Goal: Navigation & Orientation: Find specific page/section

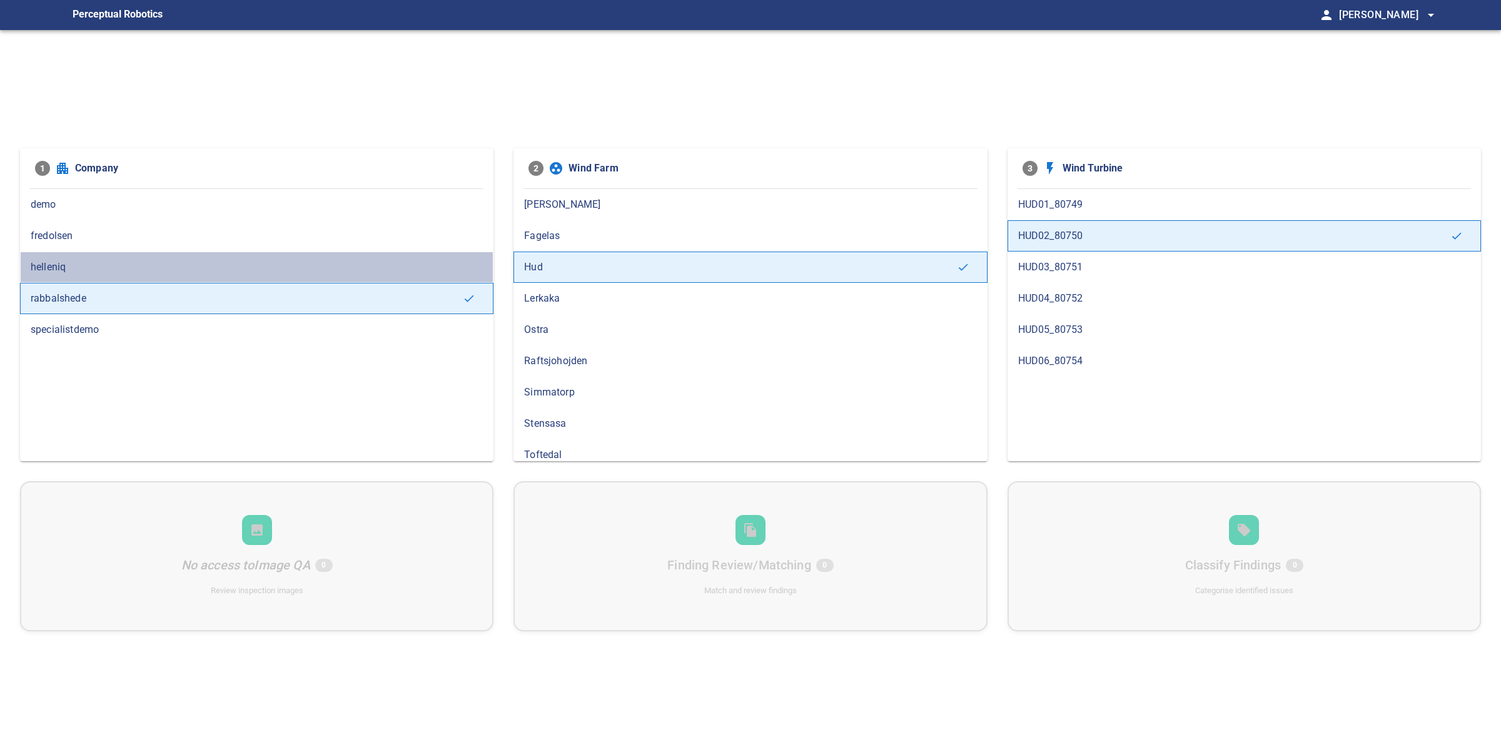
click at [156, 271] on span "helleniq" at bounding box center [257, 267] width 452 height 15
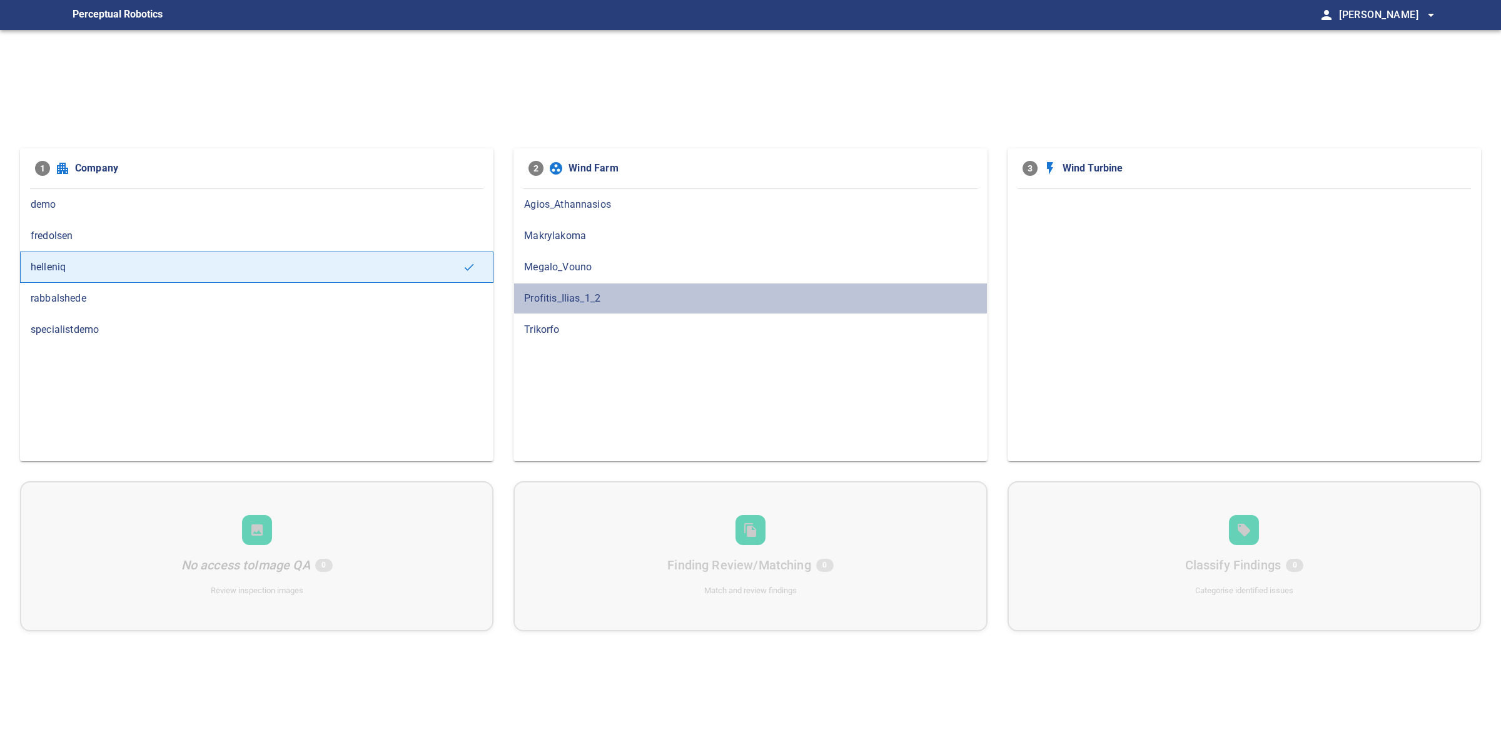
click at [555, 308] on div "Profitis_Ilias_1_2" at bounding box center [751, 298] width 474 height 31
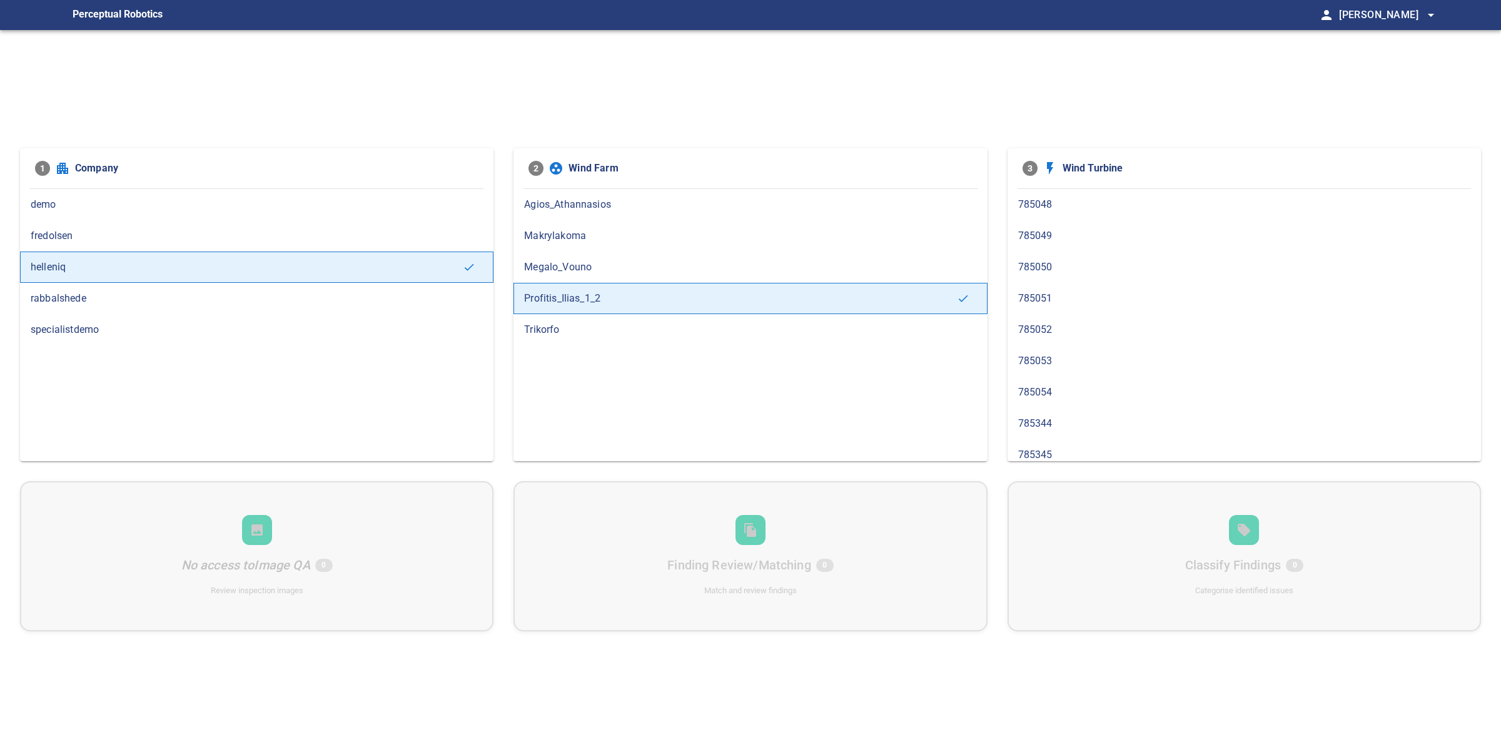
drag, startPoint x: 527, startPoint y: 310, endPoint x: 548, endPoint y: 338, distance: 34.8
click at [527, 310] on div "Profitis_Ilias_1_2" at bounding box center [751, 298] width 474 height 31
click at [548, 338] on div "Trikorfo" at bounding box center [751, 329] width 474 height 31
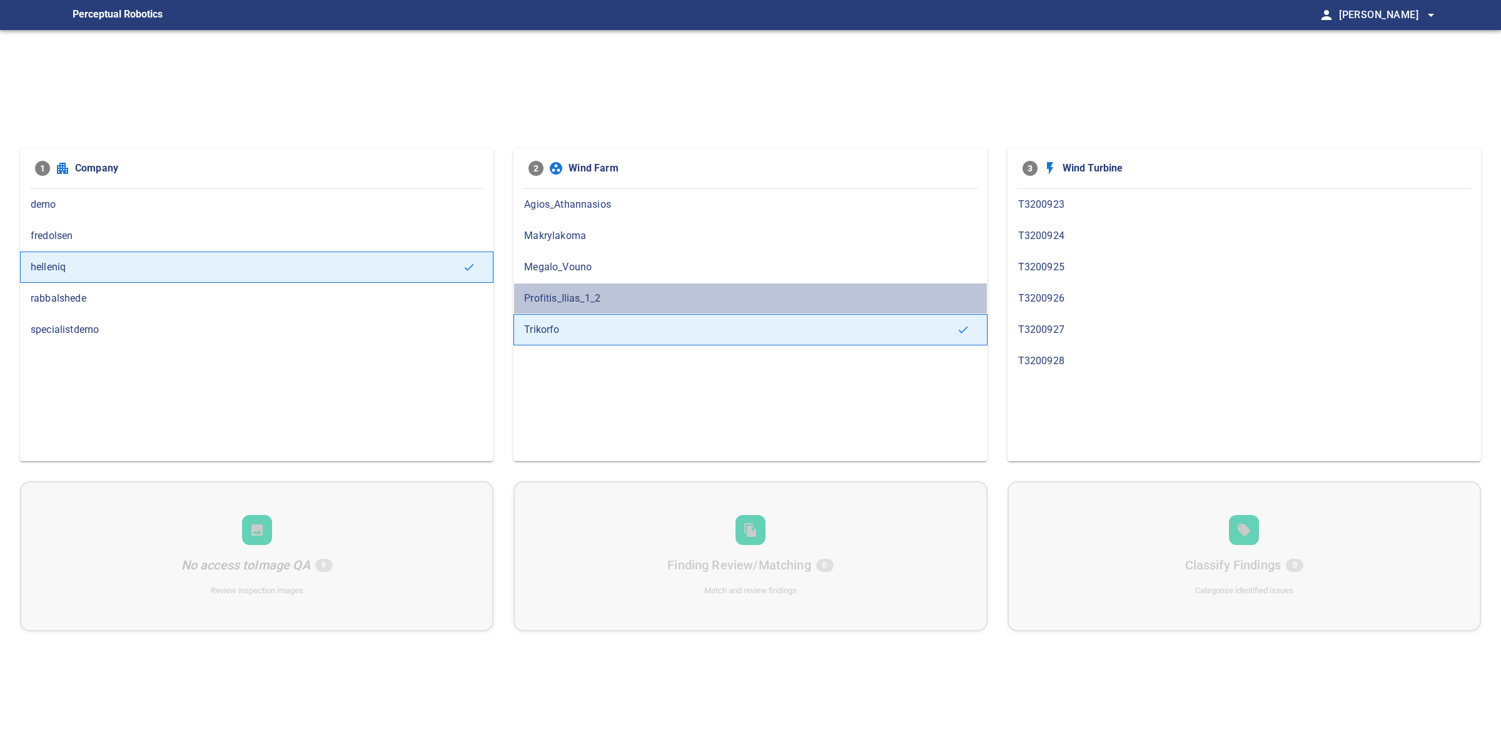
click at [571, 297] on span "Profitis_Ilias_1_2" at bounding box center [750, 298] width 452 height 15
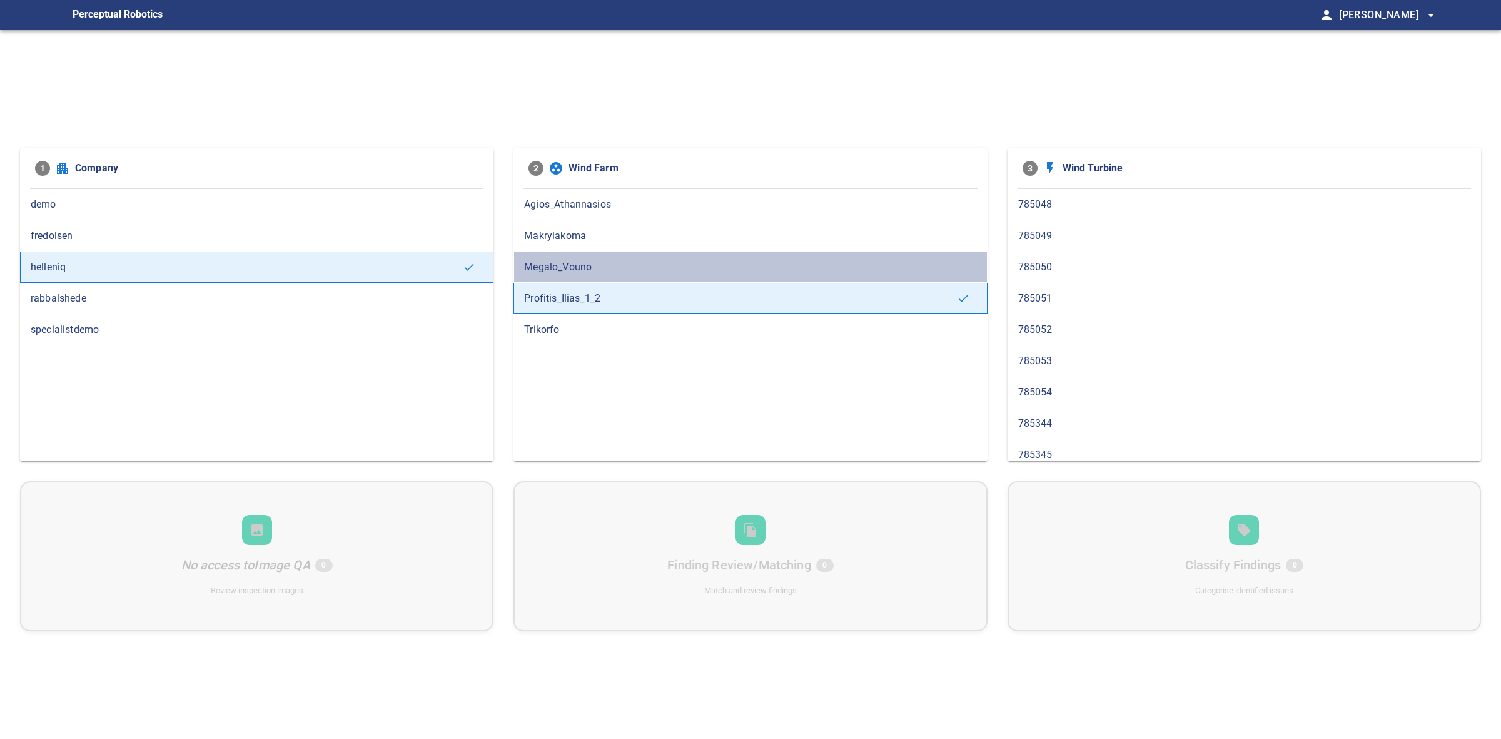
click at [565, 261] on span "Megalo_Vouno" at bounding box center [750, 267] width 452 height 15
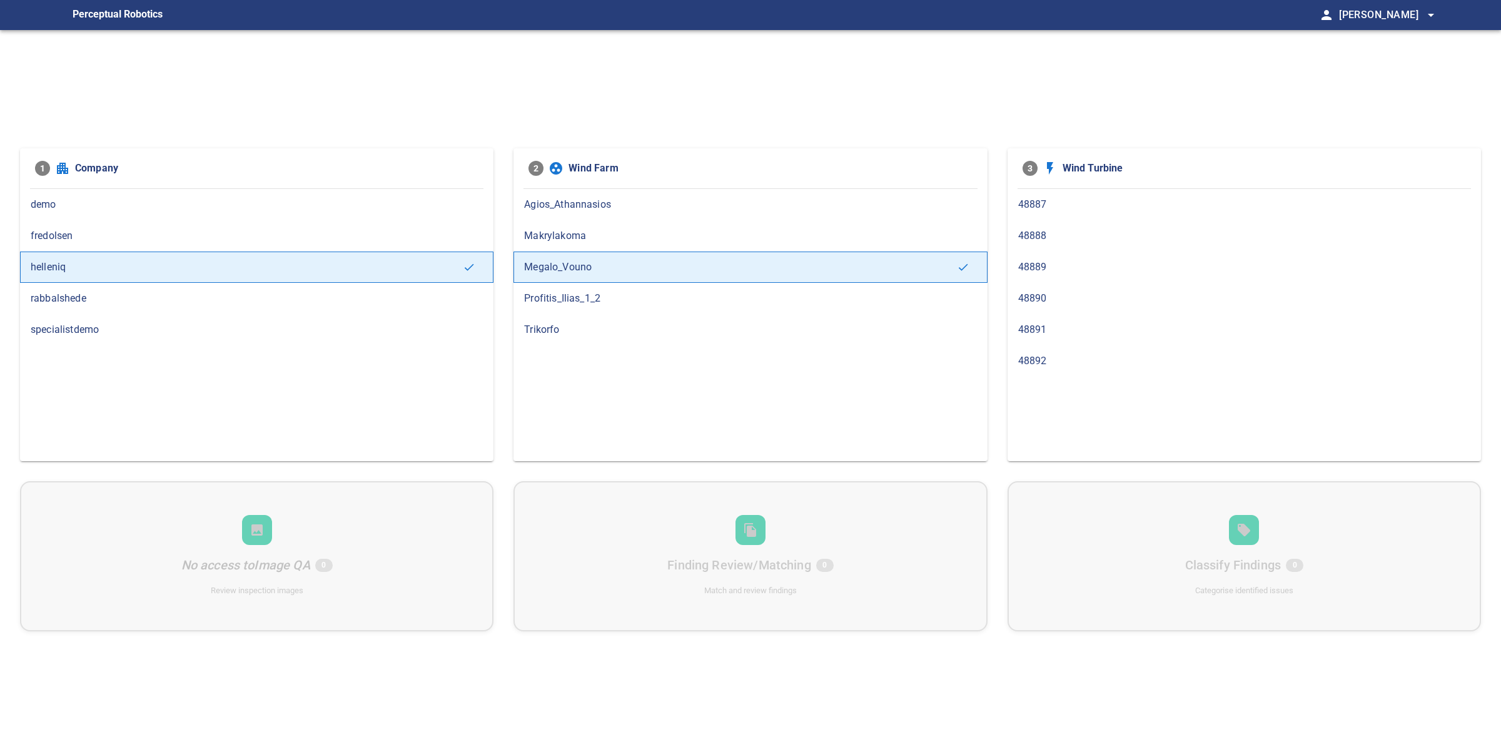
click at [564, 226] on div "Makrylakoma" at bounding box center [751, 235] width 474 height 31
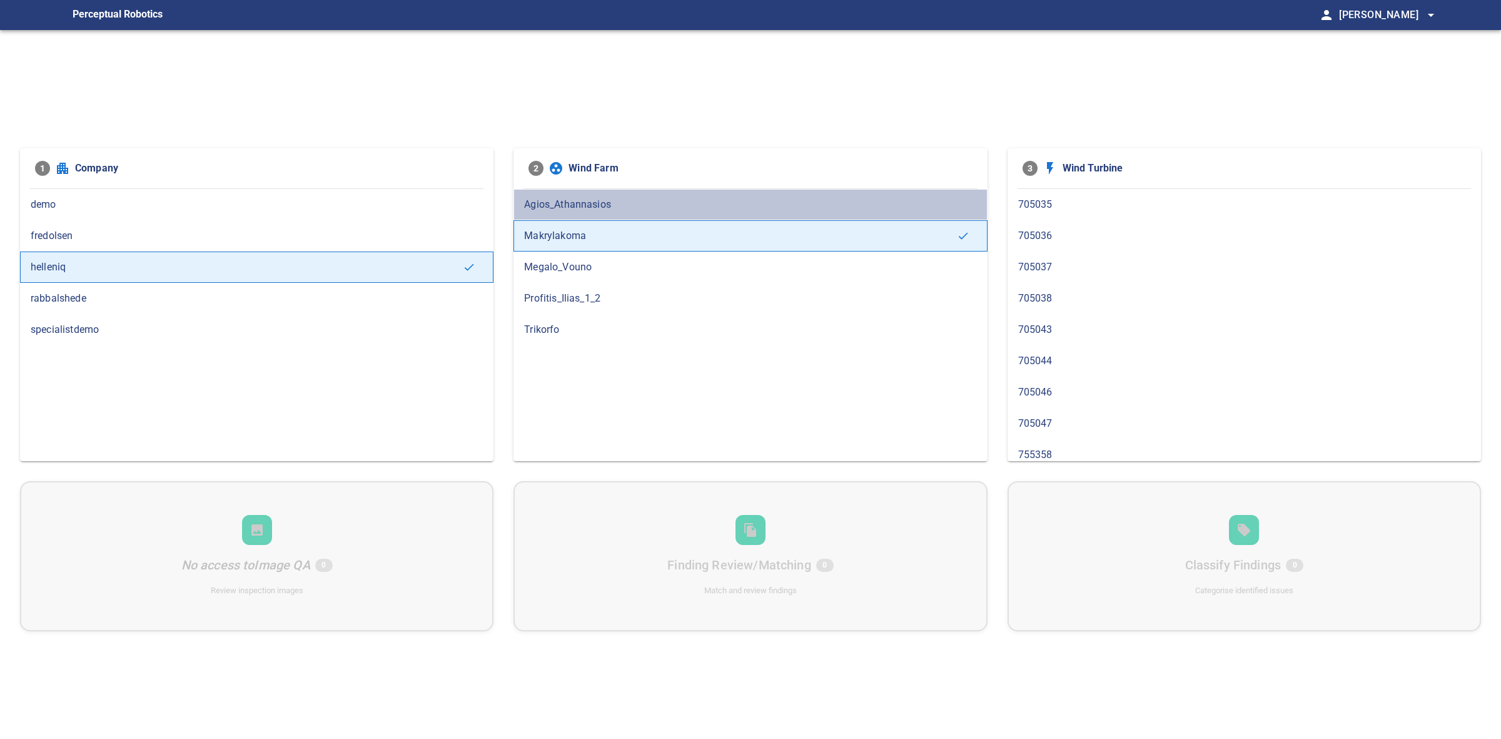
click at [564, 198] on span "Agios_Athannasios" at bounding box center [750, 204] width 452 height 15
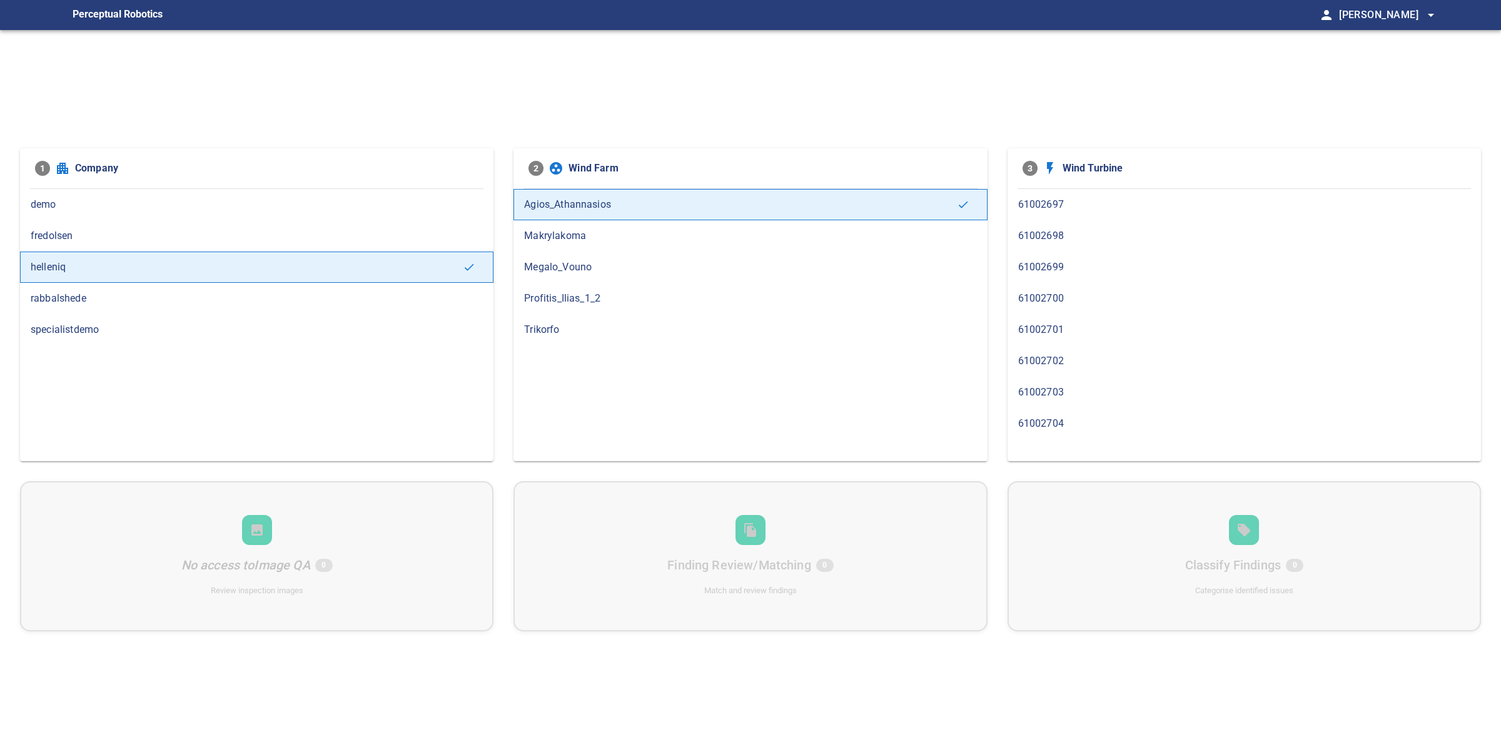
drag, startPoint x: 98, startPoint y: 275, endPoint x: 116, endPoint y: 275, distance: 17.5
click at [104, 275] on div "helleniq" at bounding box center [257, 266] width 474 height 31
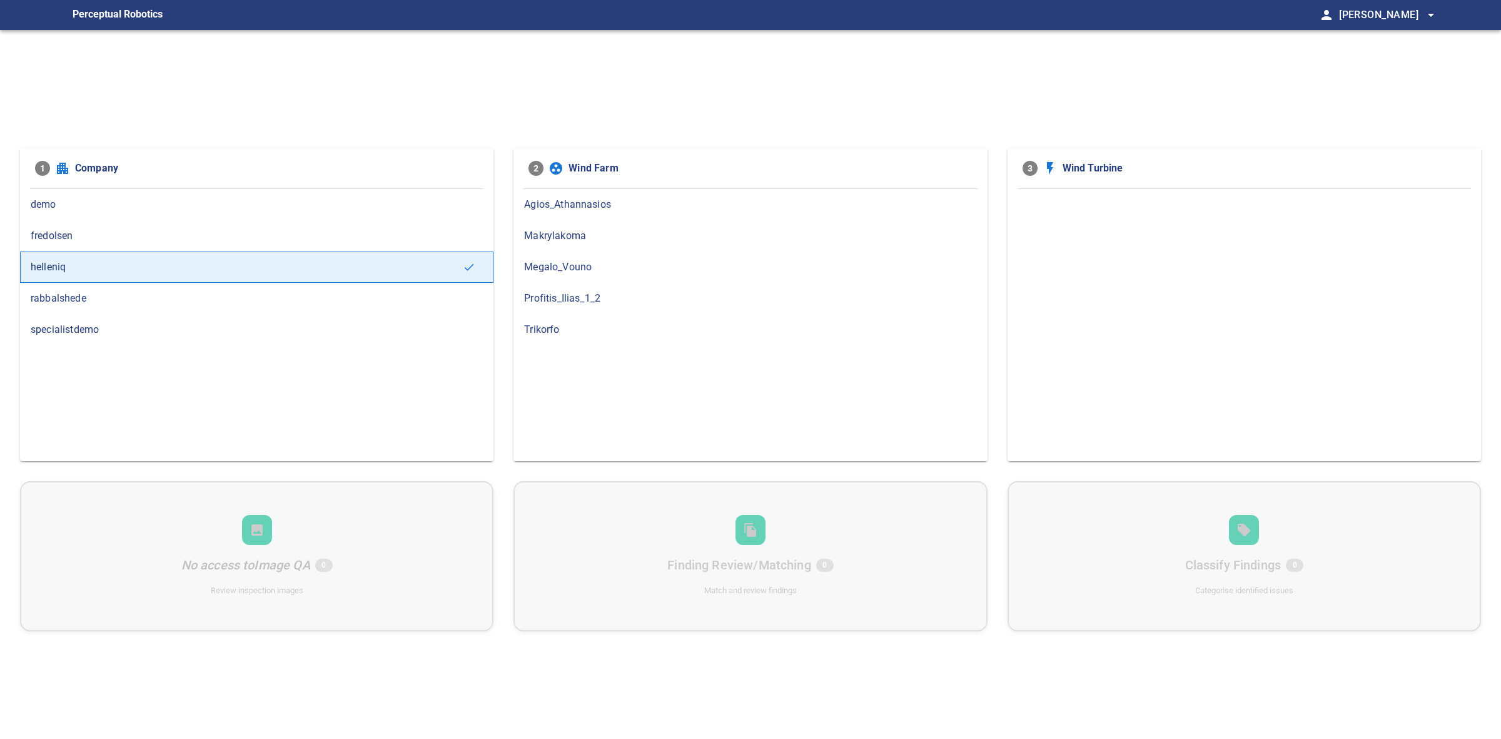
click at [575, 296] on span "Profitis_Ilias_1_2" at bounding box center [750, 298] width 452 height 15
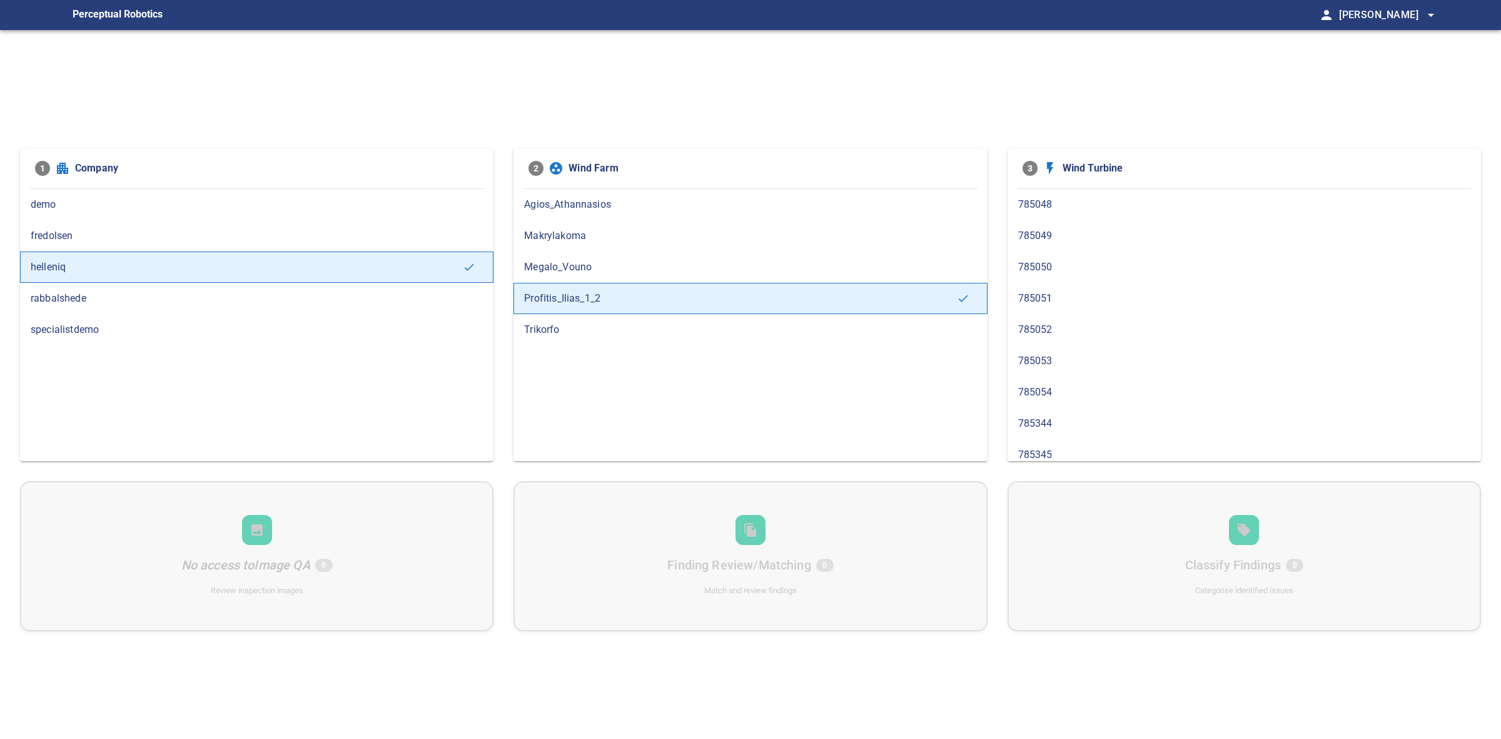
click at [567, 345] on div "Trikorfo" at bounding box center [751, 329] width 474 height 31
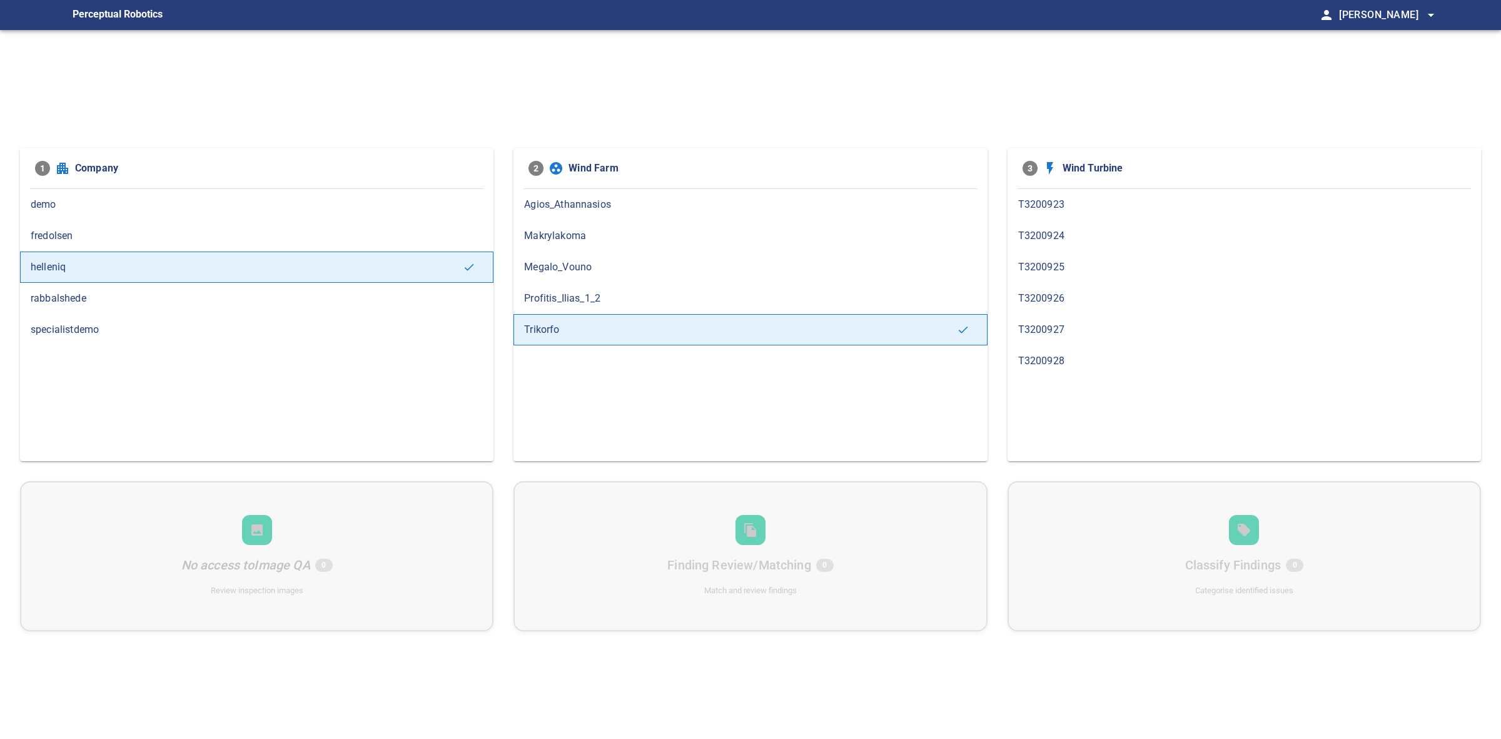
click at [560, 288] on div "Profitis_Ilias_1_2" at bounding box center [751, 298] width 474 height 31
